Goal: Information Seeking & Learning: Check status

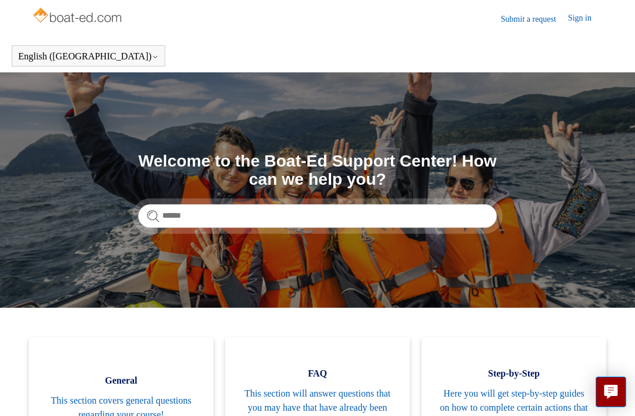
scroll to position [28, 0]
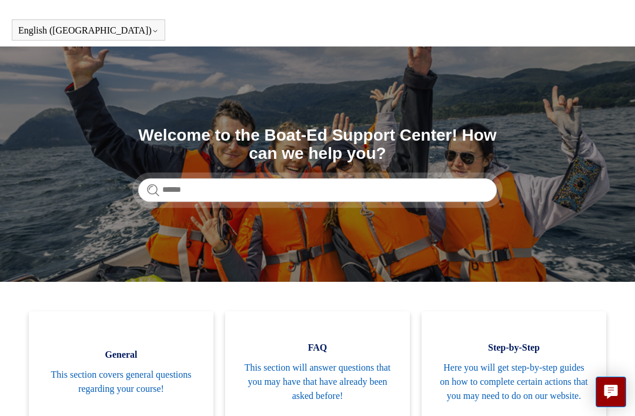
click at [344, 379] on span "This section will answer questions that you may have that have already been ask…" at bounding box center [317, 381] width 149 height 42
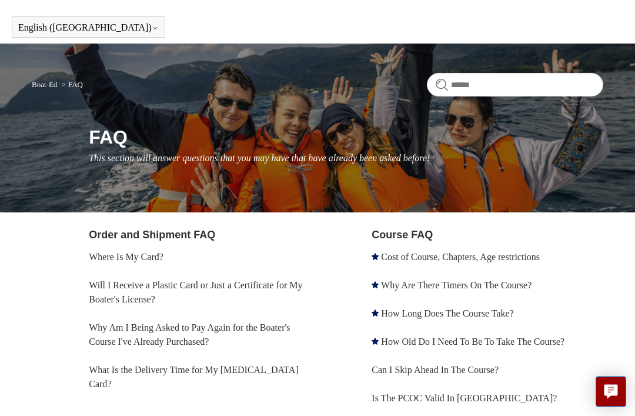
scroll to position [32, 0]
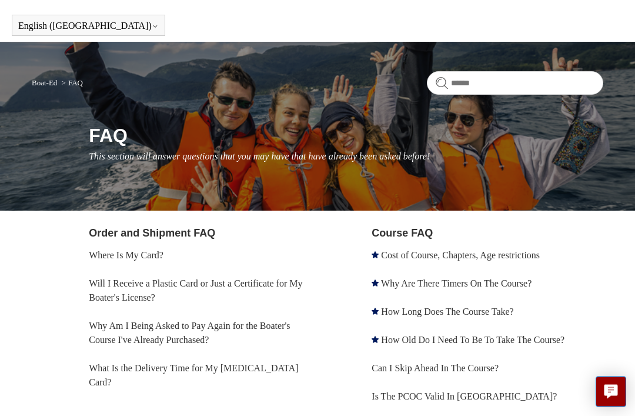
click at [293, 286] on link "Will I Receive a Plastic Card or Just a Certificate for My Boater's License?" at bounding box center [195, 291] width 213 height 24
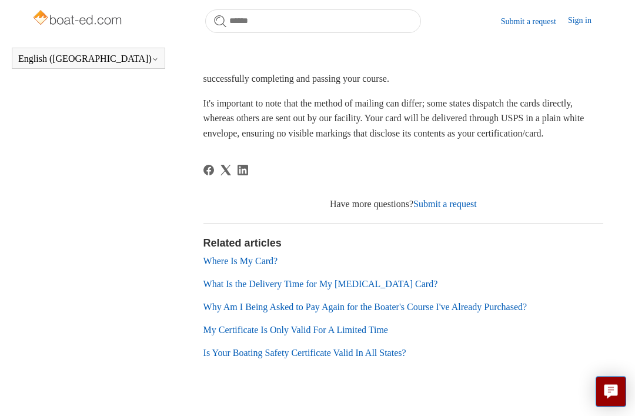
scroll to position [338, 0]
click at [278, 266] on link "Where Is My Card?" at bounding box center [240, 261] width 75 height 10
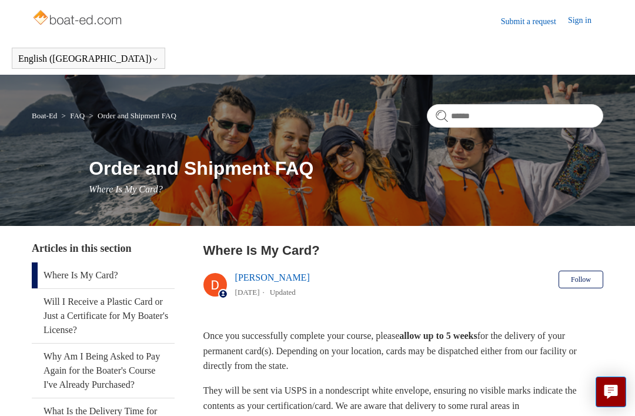
click at [584, 26] on link "Sign in" at bounding box center [585, 21] width 35 height 14
